Goal: Navigation & Orientation: Go to known website

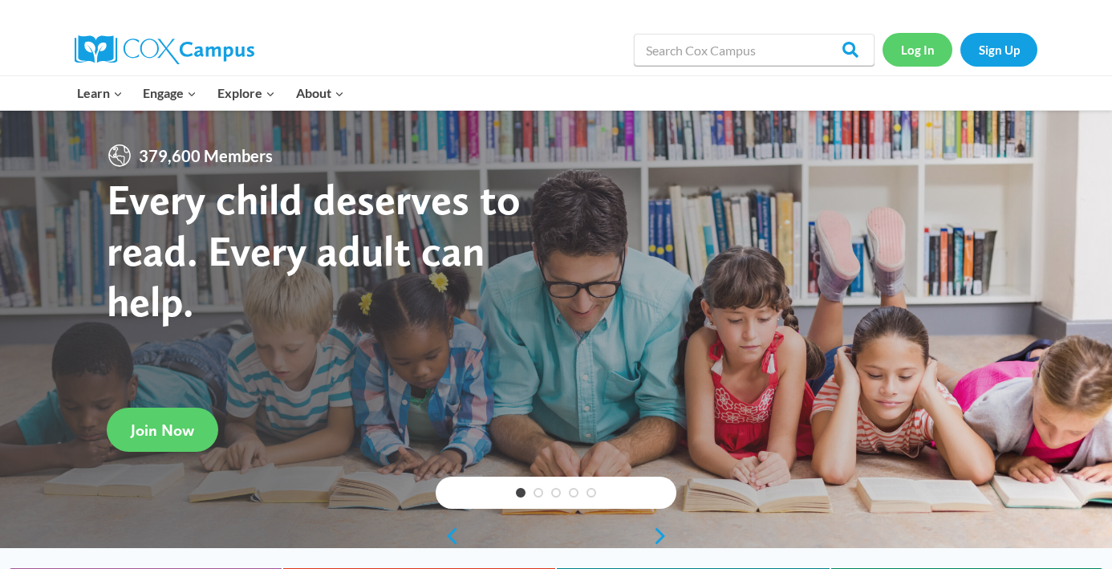
click at [924, 55] on link "Log In" at bounding box center [918, 49] width 70 height 33
click at [925, 59] on link "Log In" at bounding box center [918, 49] width 70 height 33
